Goal: Communication & Community: Ask a question

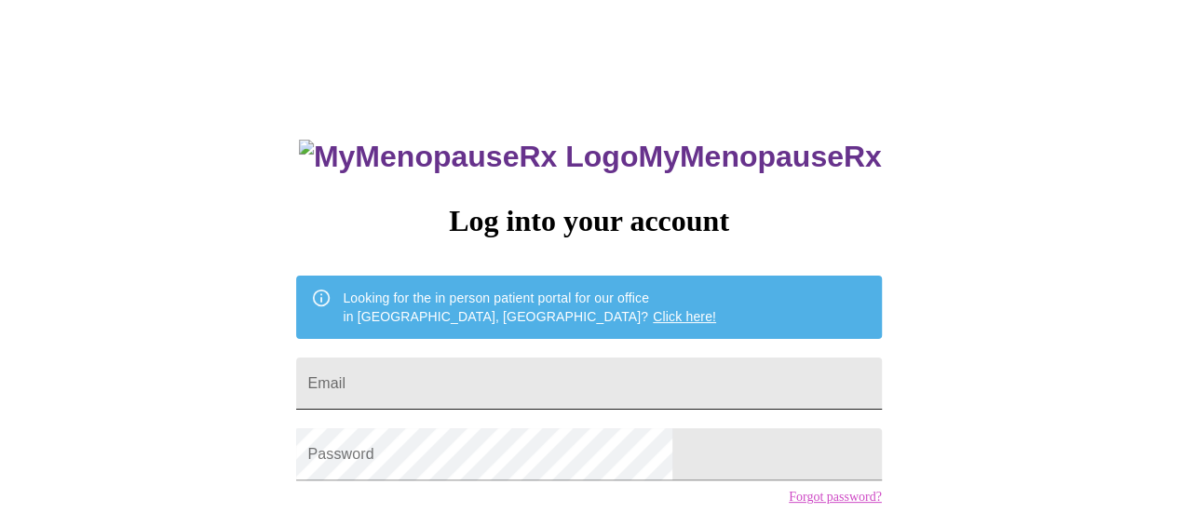
click at [546, 383] on input "Email" at bounding box center [588, 384] width 585 height 52
type input "[PERSON_NAME][EMAIL_ADDRESS][PERSON_NAME][DOMAIN_NAME]"
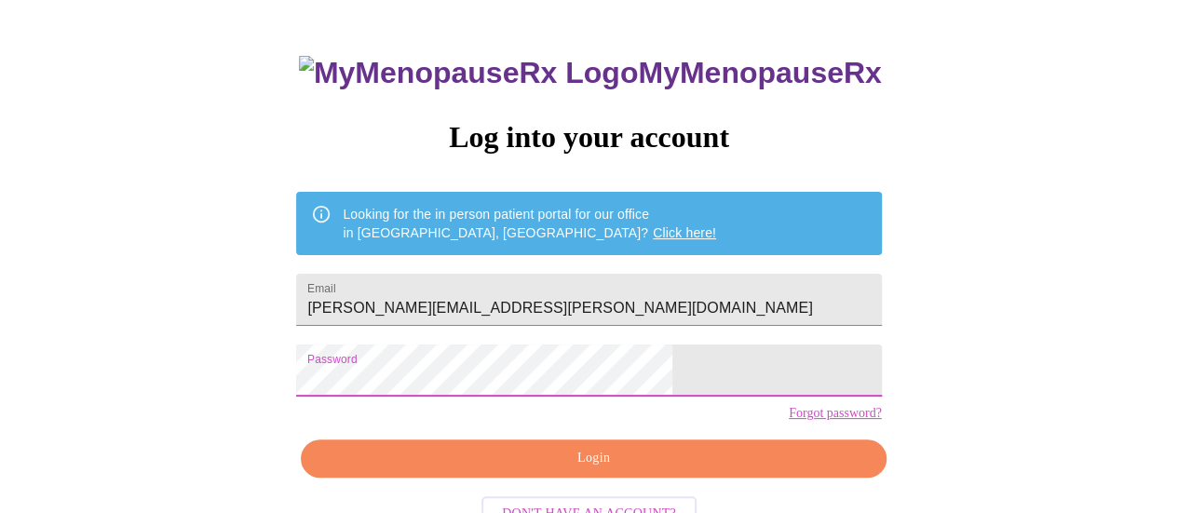
scroll to position [142, 0]
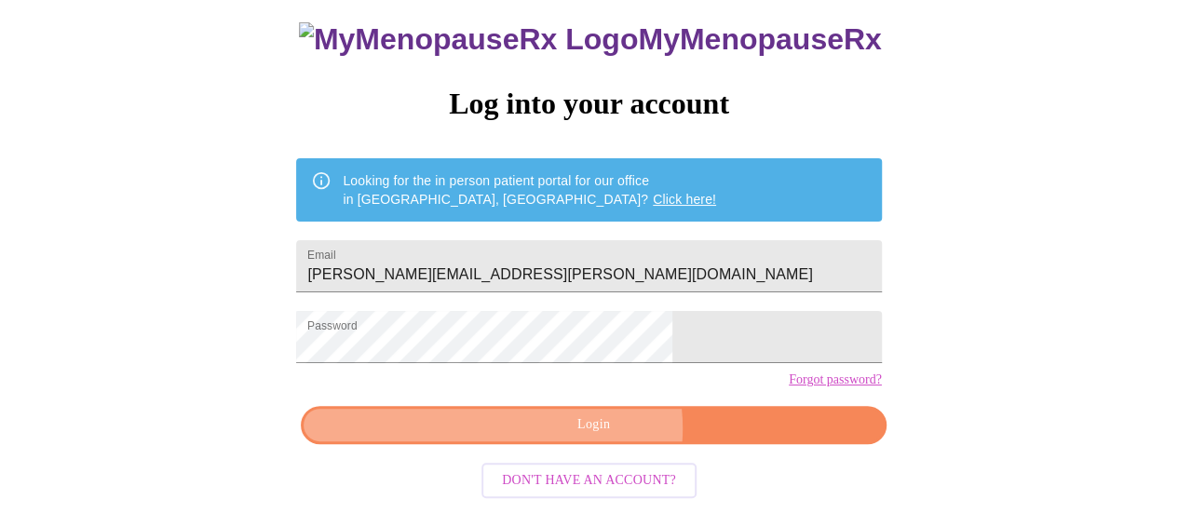
click at [596, 435] on span "Login" at bounding box center [593, 424] width 542 height 23
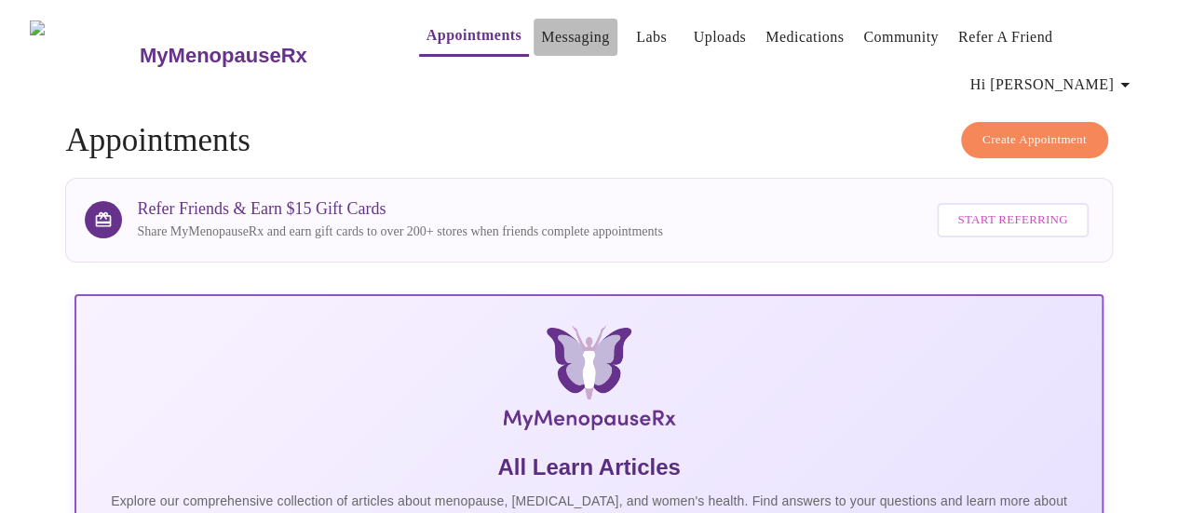
click at [541, 34] on link "Messaging" at bounding box center [575, 37] width 68 height 26
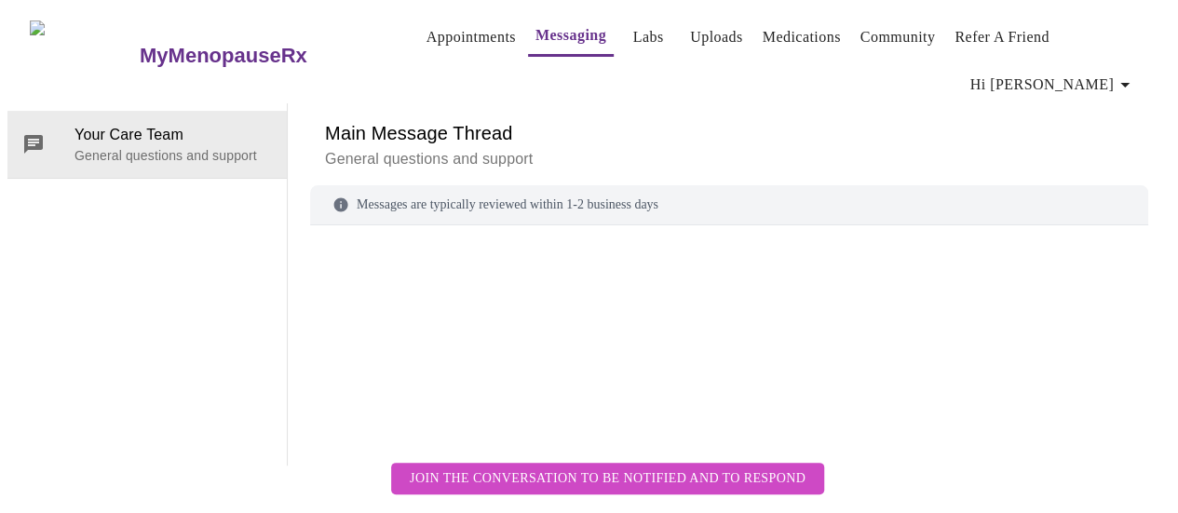
scroll to position [95, 0]
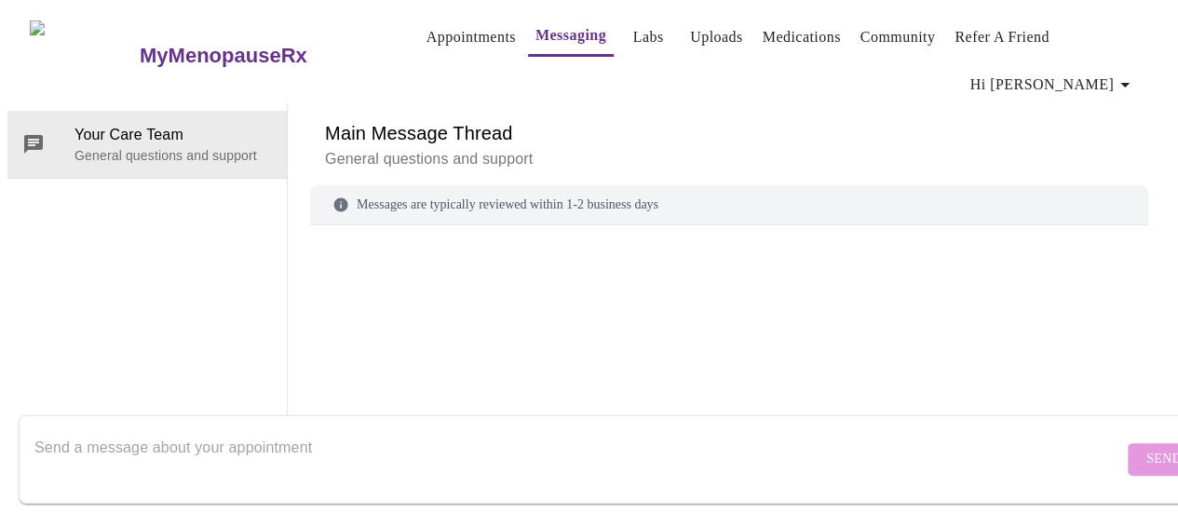
click at [129, 439] on textarea "Send a message about your appointment" at bounding box center [578, 459] width 1089 height 60
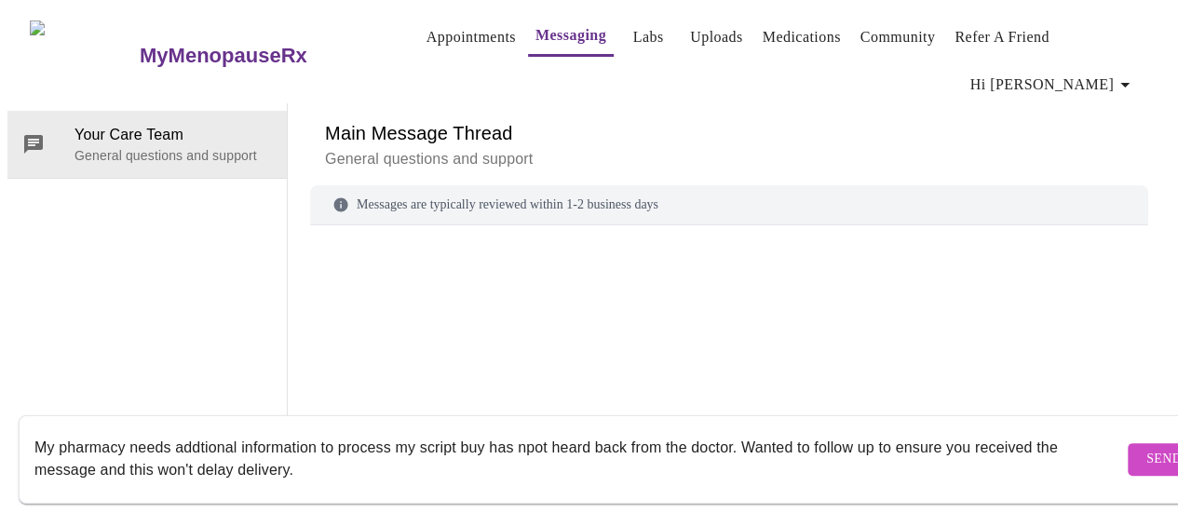
click at [205, 431] on textarea "My pharmacy needs addtional information to process my script buy has npot heard…" at bounding box center [578, 459] width 1089 height 60
click at [542, 435] on textarea "My pharmacy needs additional information to process my script buy has npot hear…" at bounding box center [578, 459] width 1089 height 60
type textarea "My pharmacy needs additional information to process my script buy has not heard…"
click at [1146, 448] on span "Send" at bounding box center [1163, 459] width 35 height 23
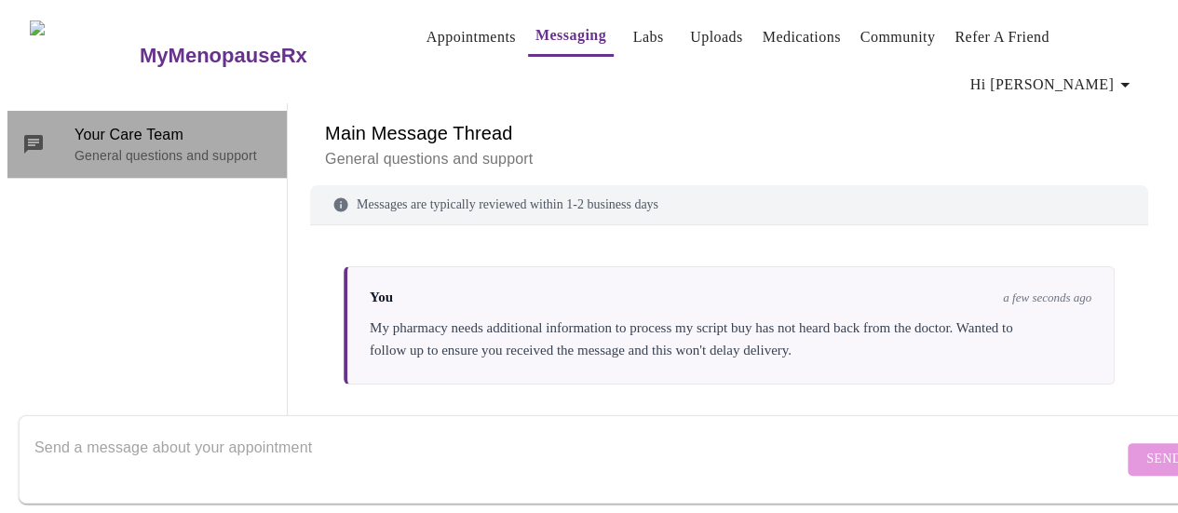
click at [149, 146] on p "General questions and support" at bounding box center [172, 155] width 197 height 19
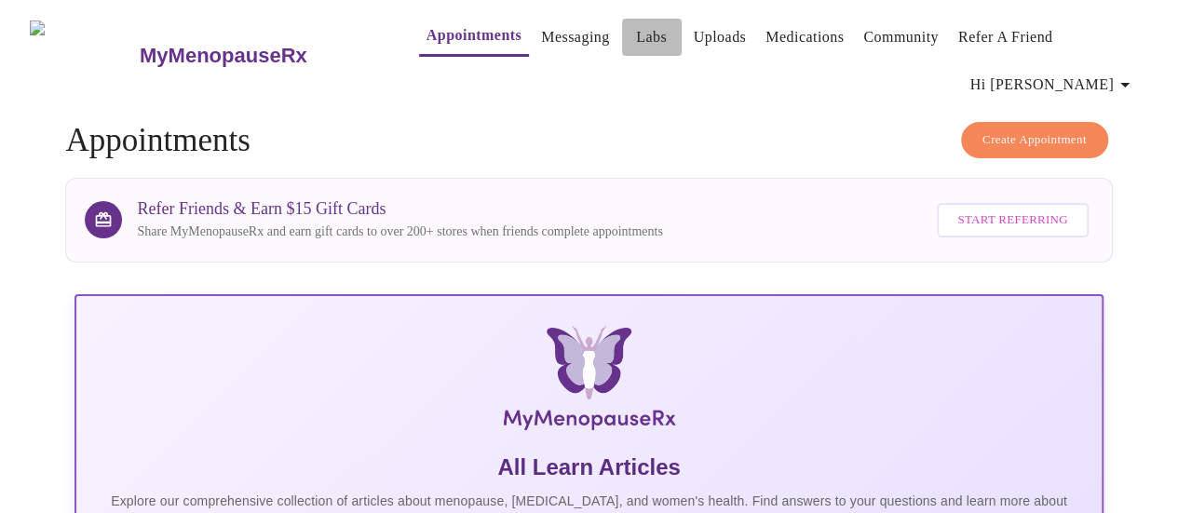
click at [636, 42] on link "Labs" at bounding box center [651, 37] width 31 height 26
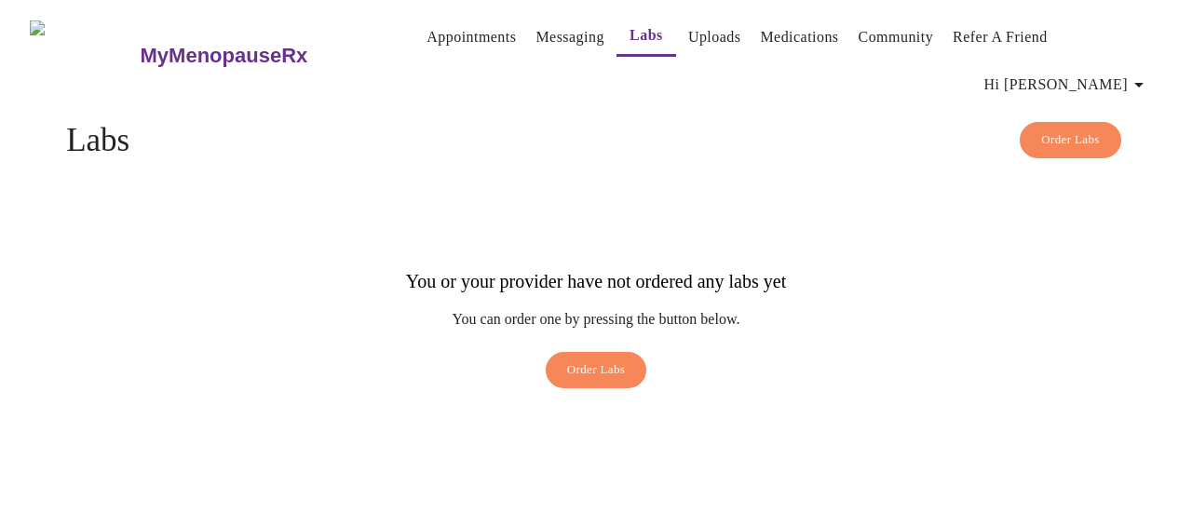
click at [623, 359] on span "Order Labs" at bounding box center [596, 369] width 59 height 21
